Goal: Find specific page/section: Find specific page/section

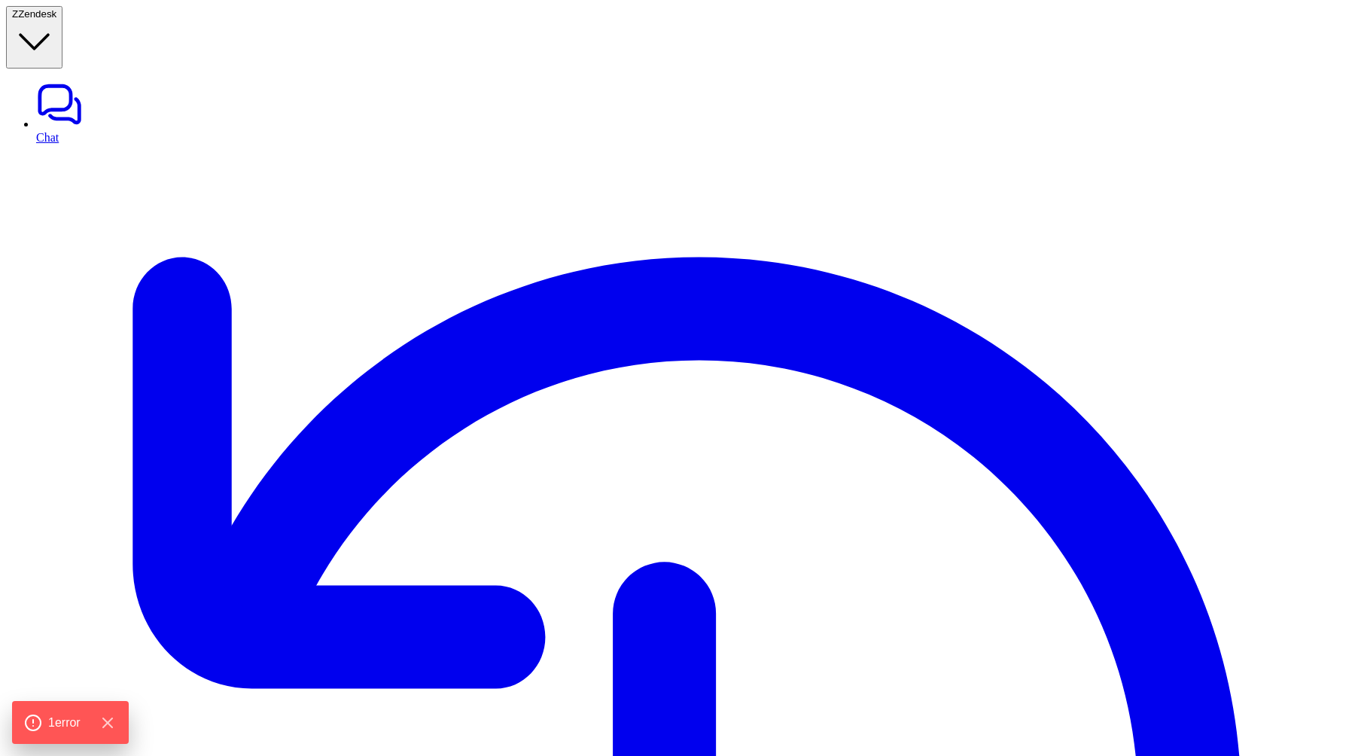
scroll to position [308, 0]
